Goal: Transaction & Acquisition: Purchase product/service

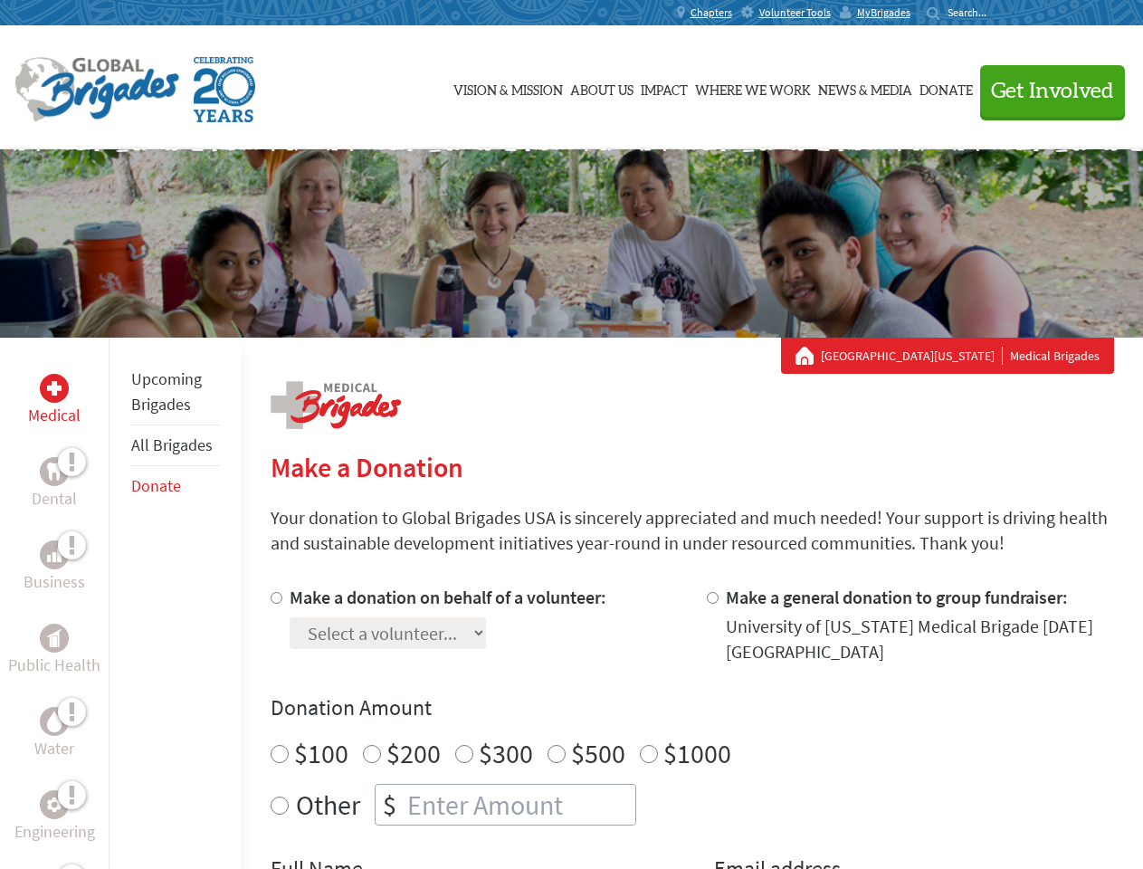
click at [999, 13] on div "Search for:" at bounding box center [962, 12] width 72 height 14
click at [1044, 90] on span "Get Involved" at bounding box center [1052, 92] width 123 height 22
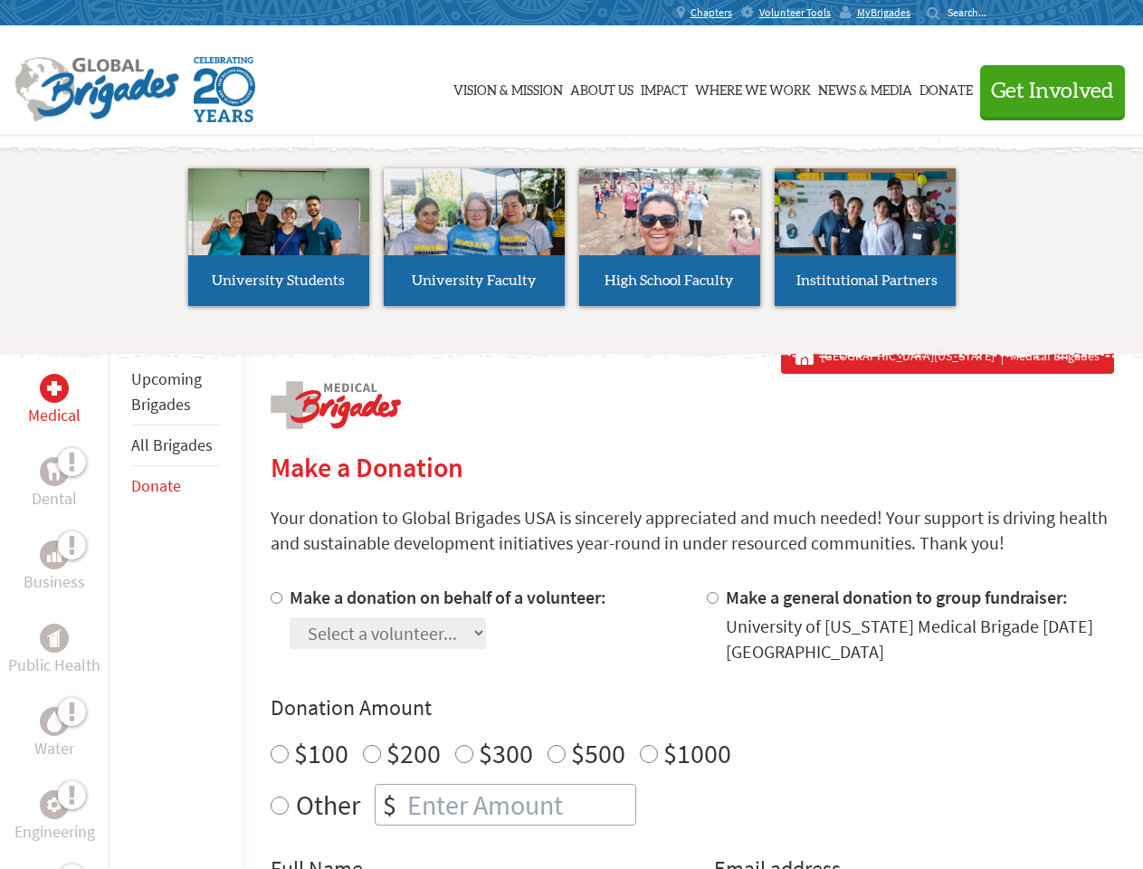
click at [572, 243] on li "High School Faculty" at bounding box center [669, 237] width 195 height 166
click at [119, 603] on div "Upcoming Brigades All Brigades Donate" at bounding box center [175, 771] width 133 height 869
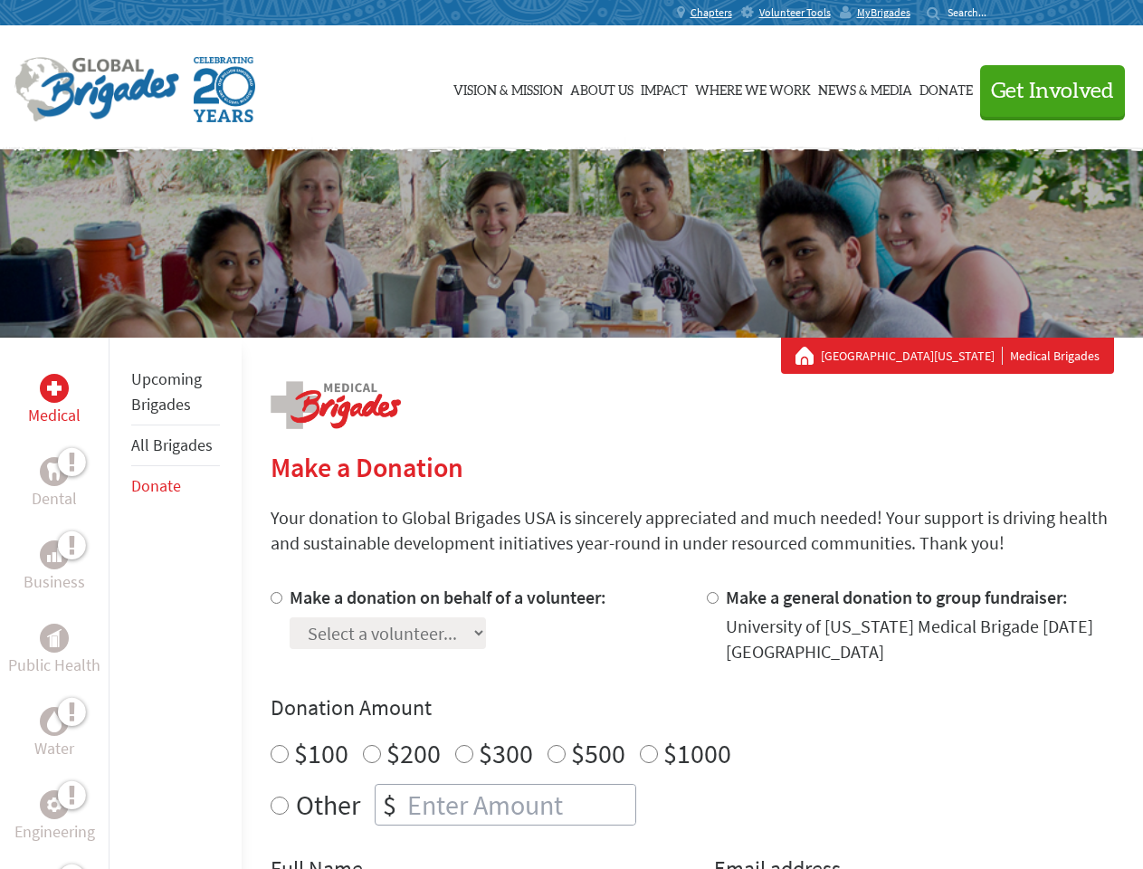
click at [691, 727] on div "Donation Amount $100 $200 $300 $500 $1000 Other $" at bounding box center [692, 759] width 843 height 132
click at [274, 597] on input "Make a donation on behalf of a volunteer:" at bounding box center [277, 598] width 12 height 12
radio input "true"
click at [711, 597] on input "Make a general donation to group fundraiser:" at bounding box center [713, 598] width 12 height 12
radio input "true"
